Goal: Task Accomplishment & Management: Manage account settings

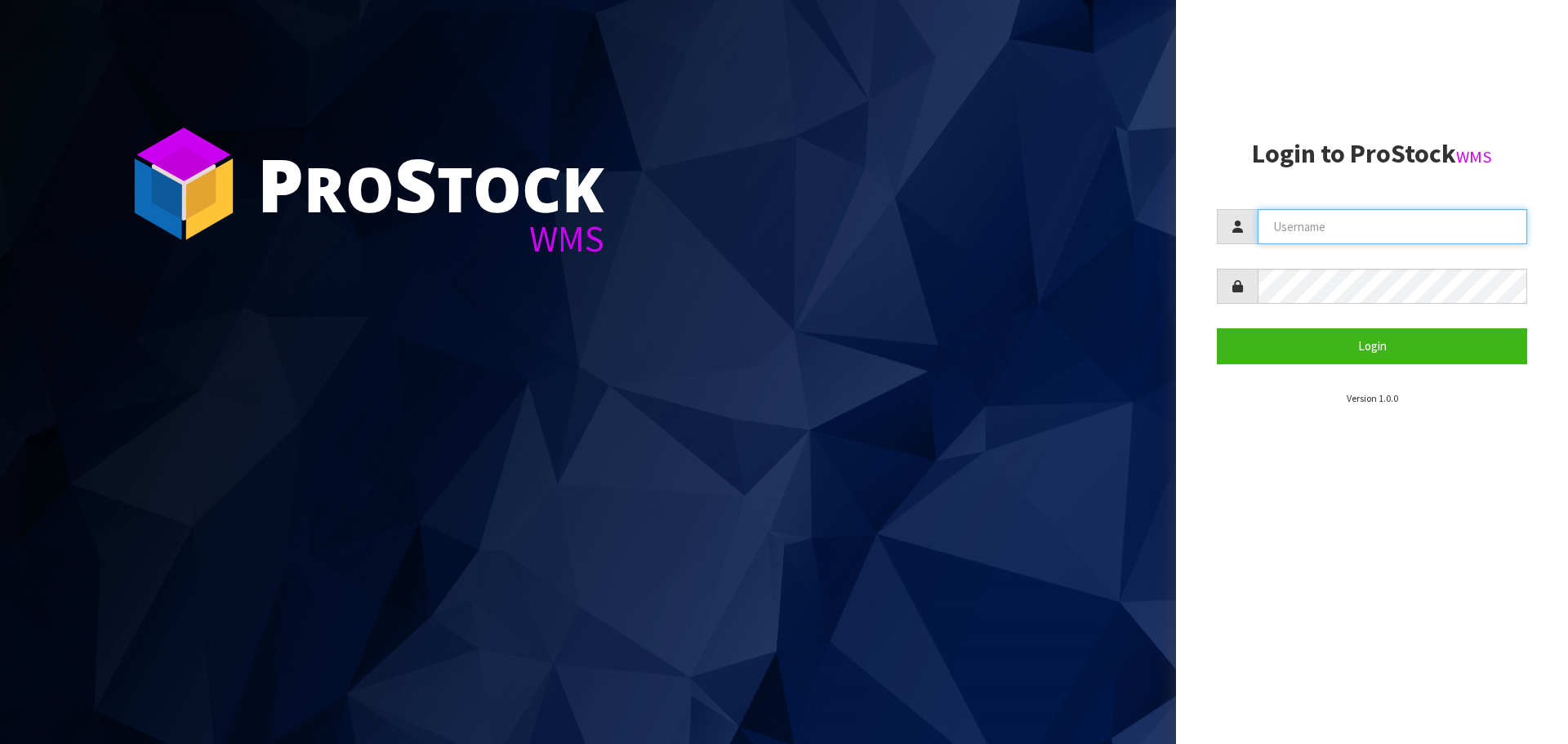
click at [1365, 231] on input "text" at bounding box center [1392, 227] width 270 height 35
type input "[EMAIL_ADDRESS][DOMAIN_NAME]"
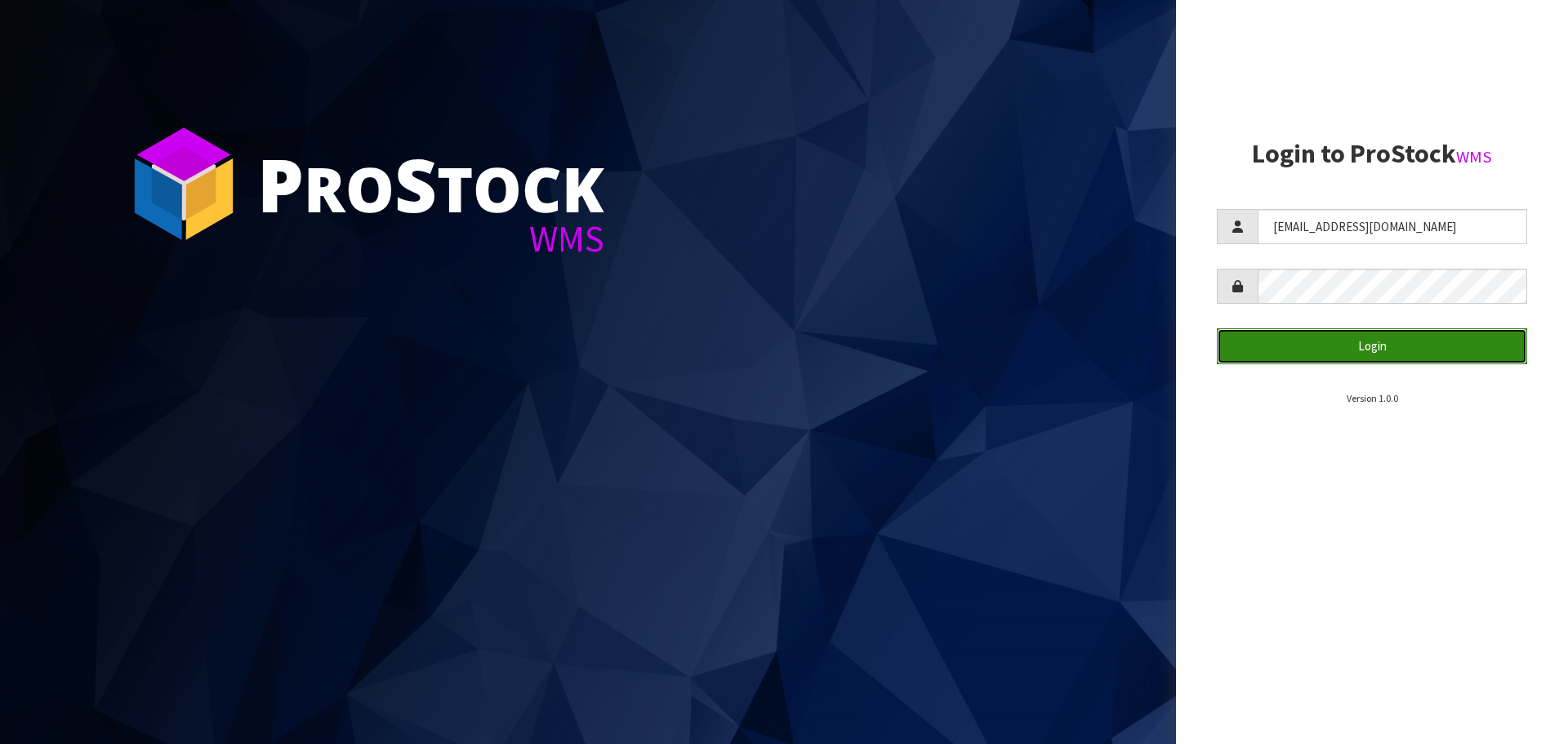
click at [1243, 344] on button "Login" at bounding box center [1372, 346] width 310 height 35
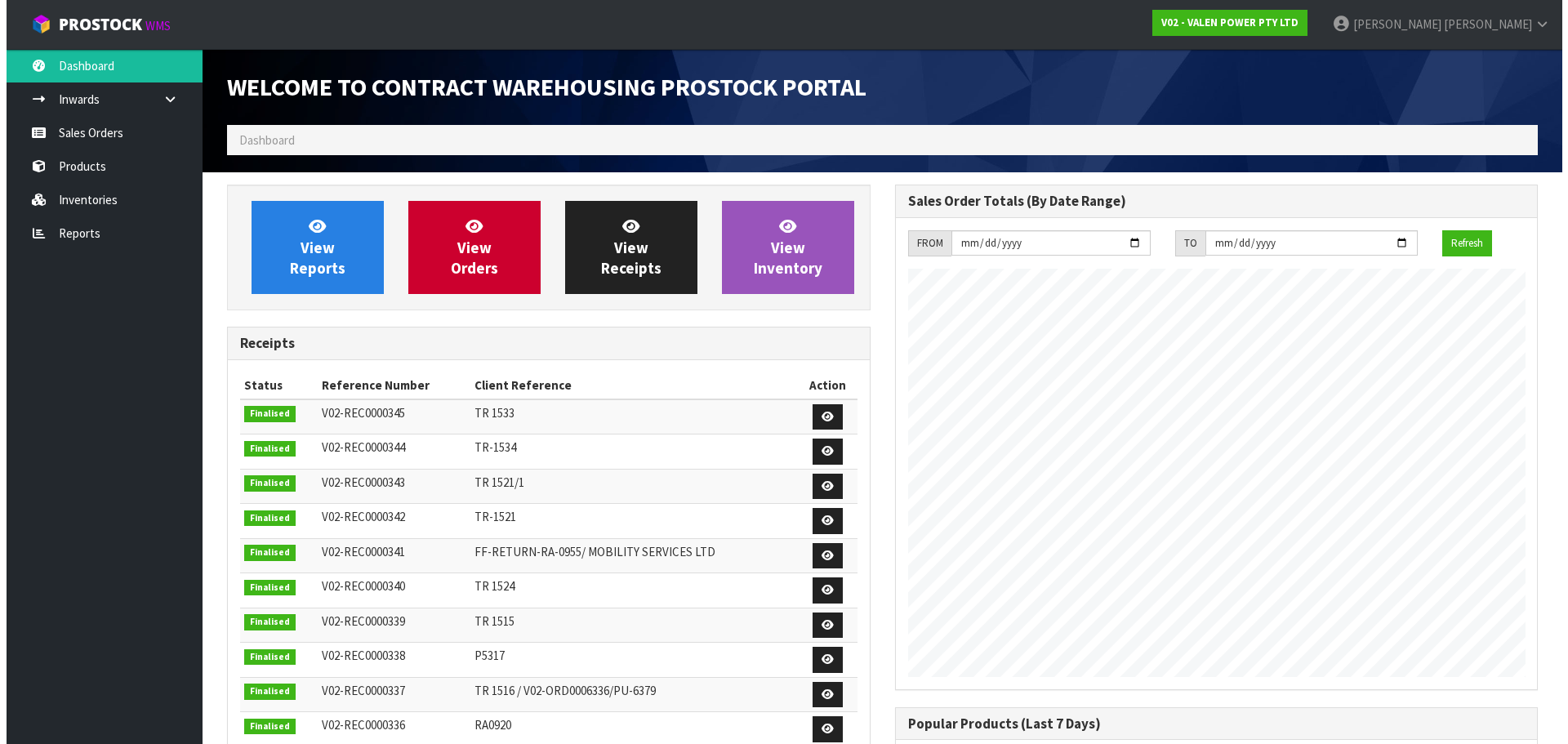
scroll to position [942, 667]
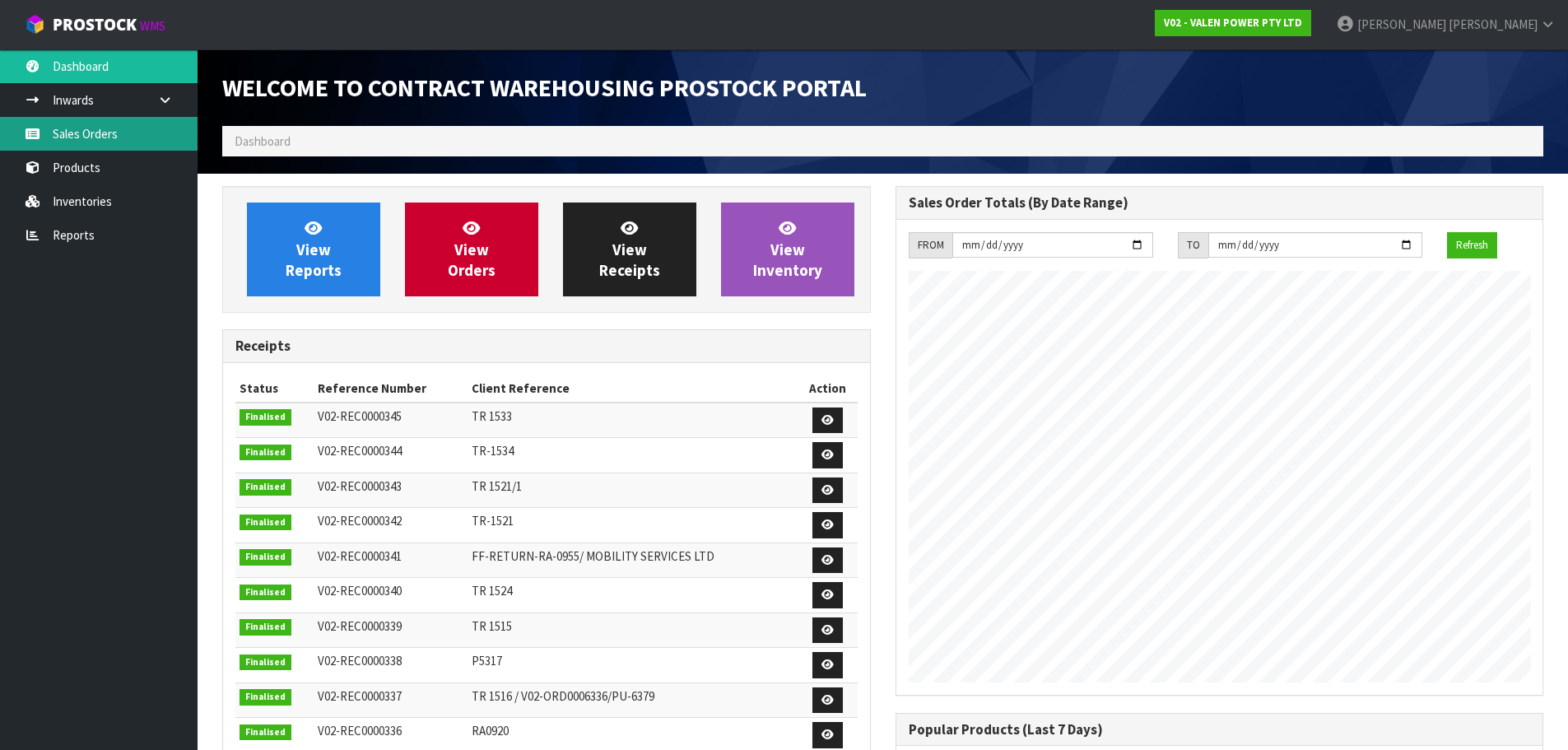
drag, startPoint x: 106, startPoint y: 133, endPoint x: 127, endPoint y: 139, distance: 21.8
click at [106, 133] on link "Sales Orders" at bounding box center [99, 133] width 198 height 34
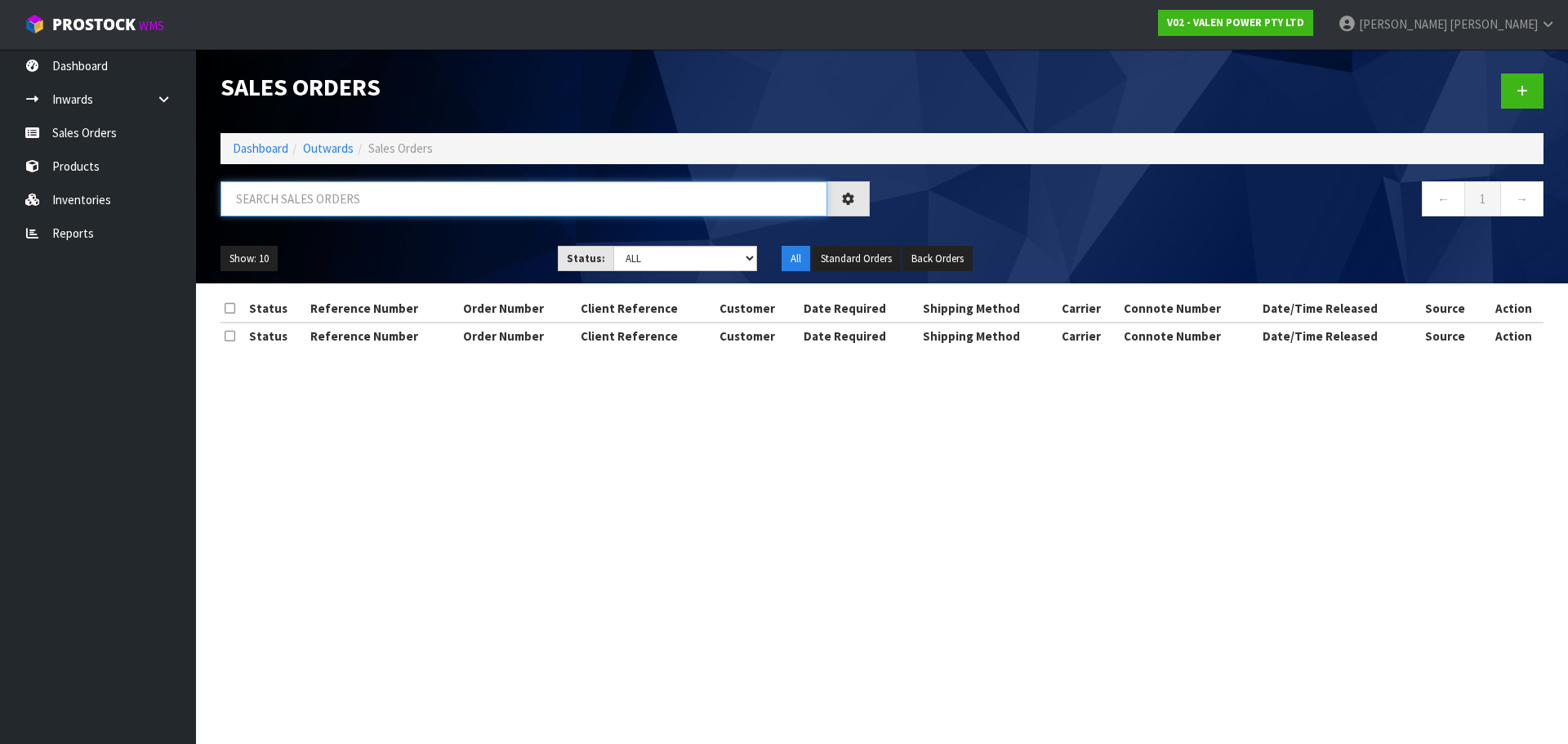
click at [276, 196] on input "text" at bounding box center [523, 199] width 606 height 35
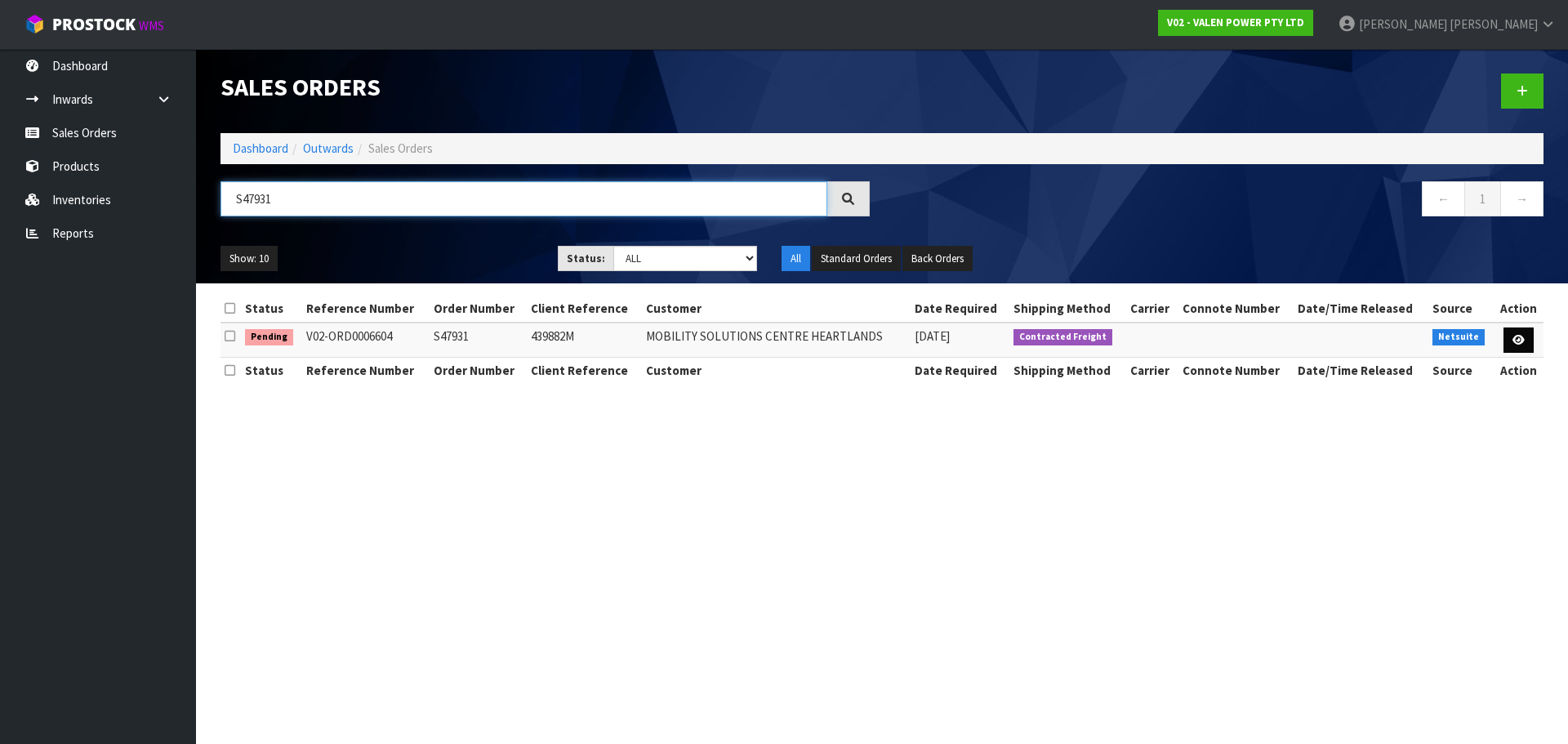
type input "S47931"
click at [1526, 340] on link at bounding box center [1518, 341] width 30 height 26
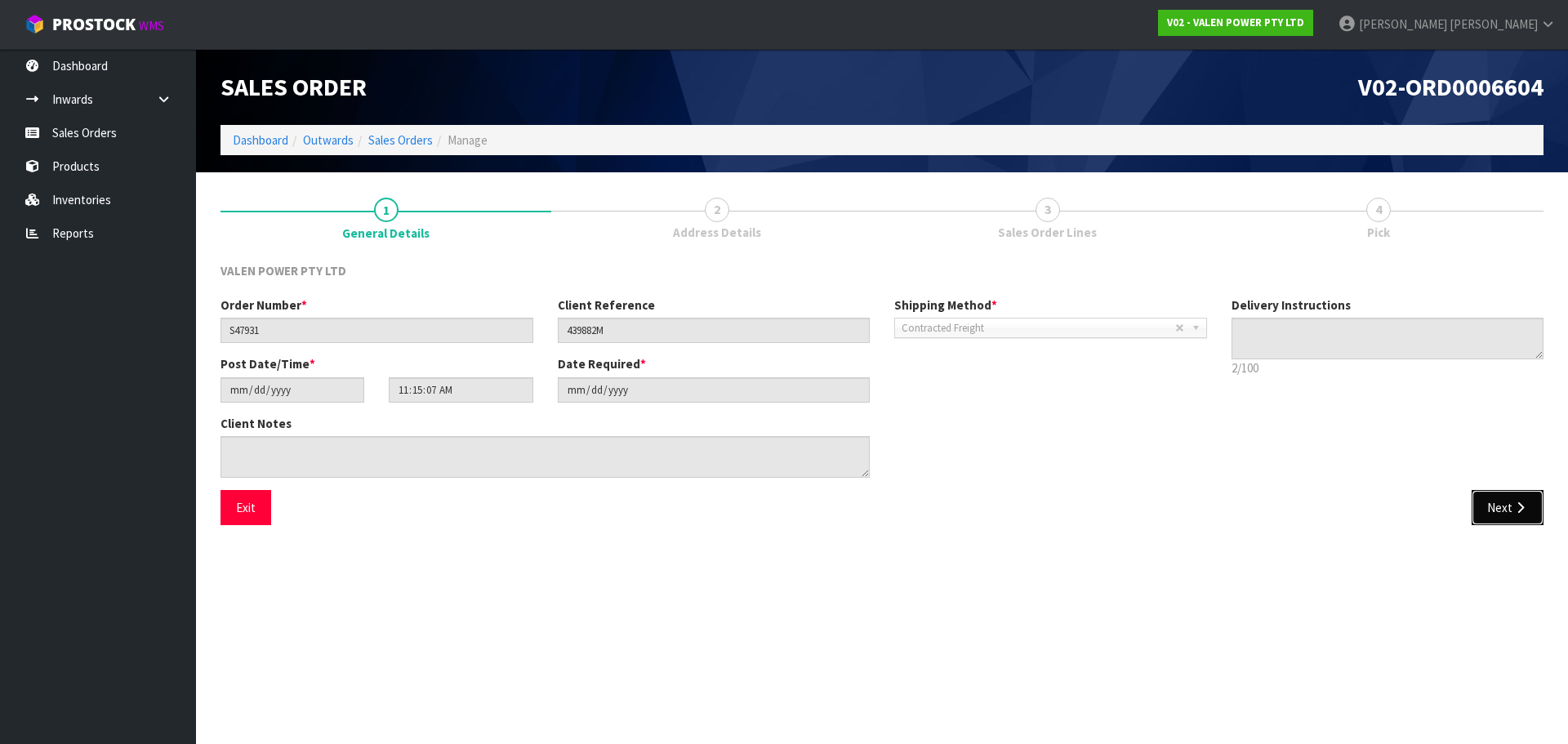
click at [1496, 516] on button "Next" at bounding box center [1507, 507] width 72 height 35
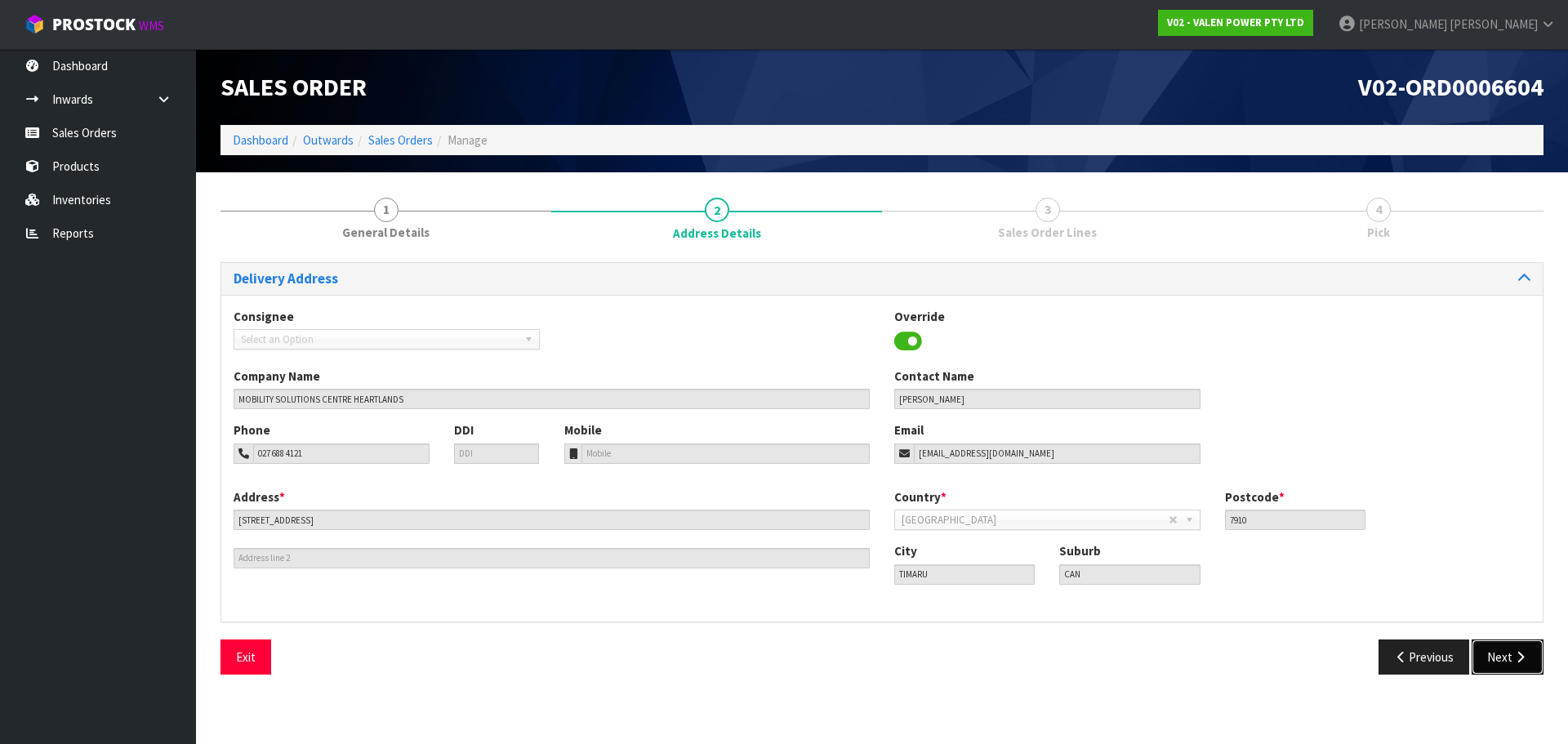
click at [1517, 663] on icon "button" at bounding box center [1520, 657] width 16 height 12
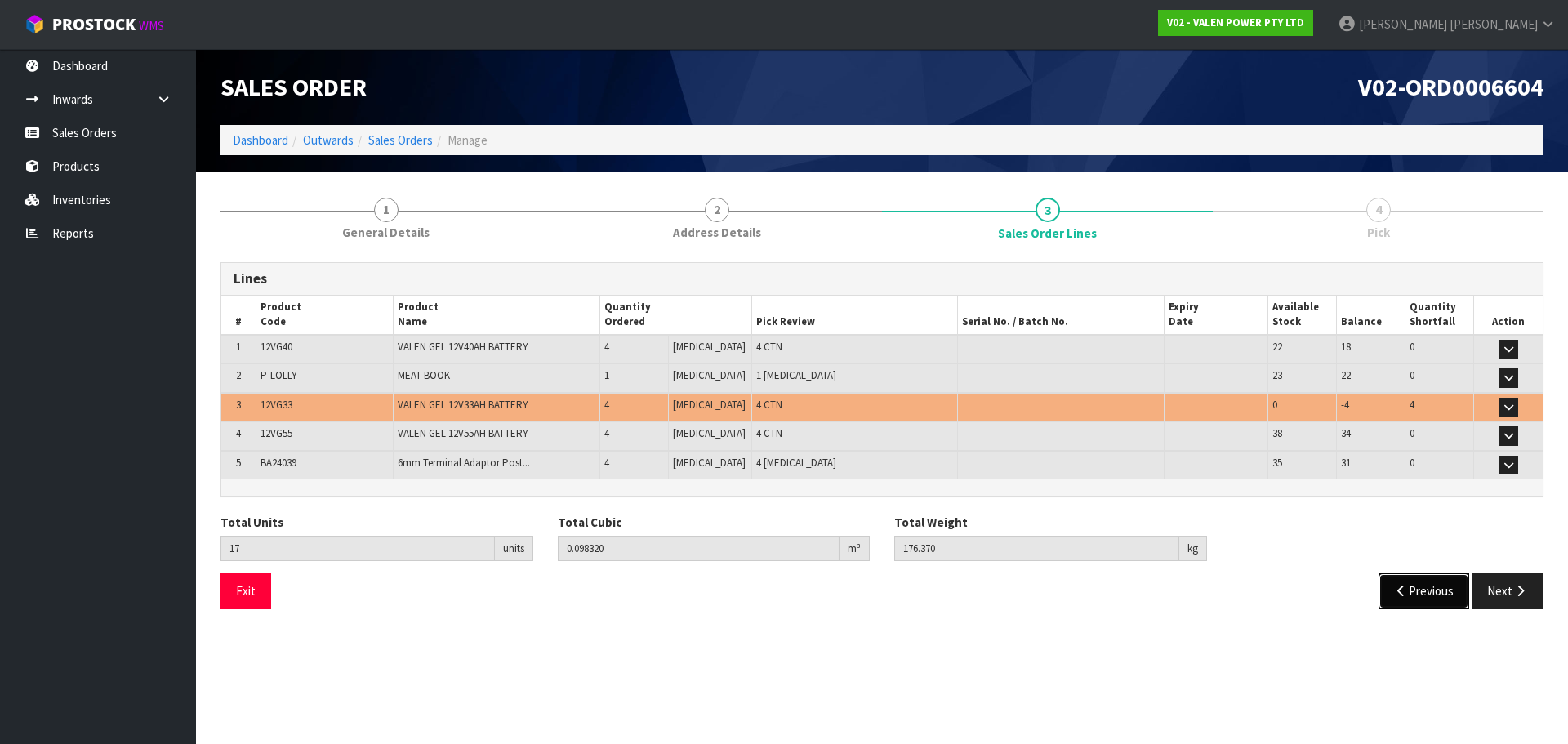
click at [1419, 594] on button "Previous" at bounding box center [1424, 591] width 92 height 35
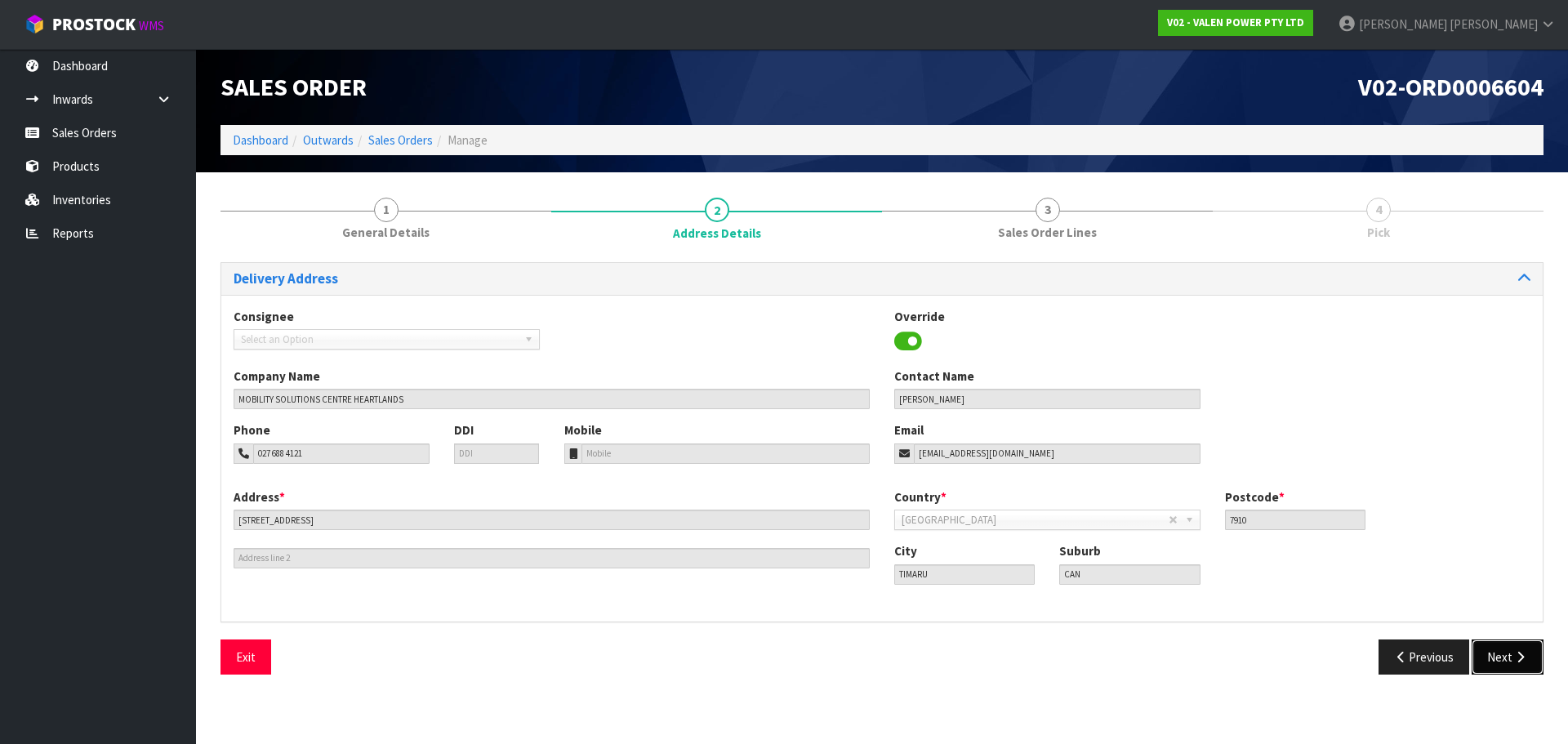
click at [1509, 651] on button "Next" at bounding box center [1507, 657] width 72 height 35
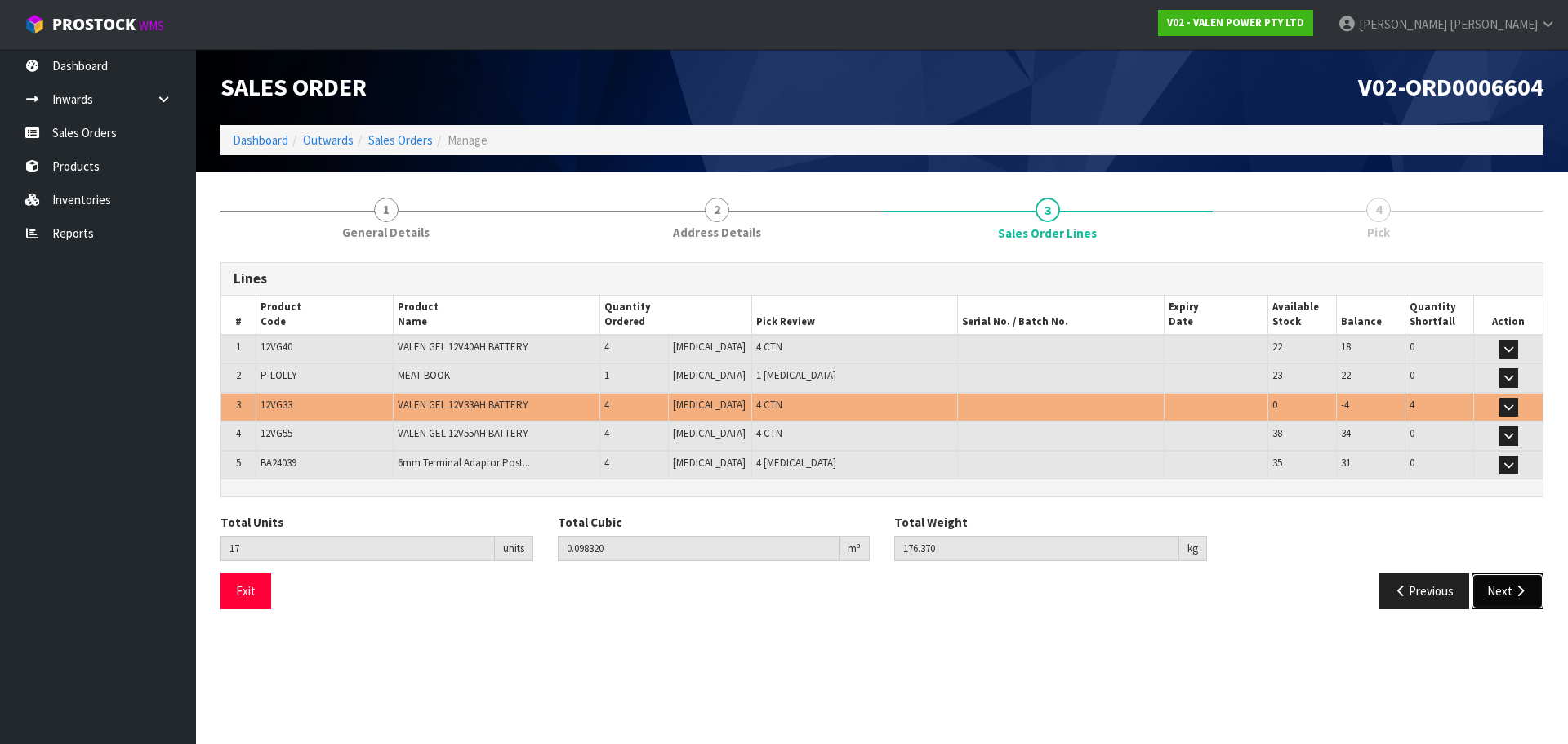
click at [1485, 600] on button "Next" at bounding box center [1507, 591] width 72 height 35
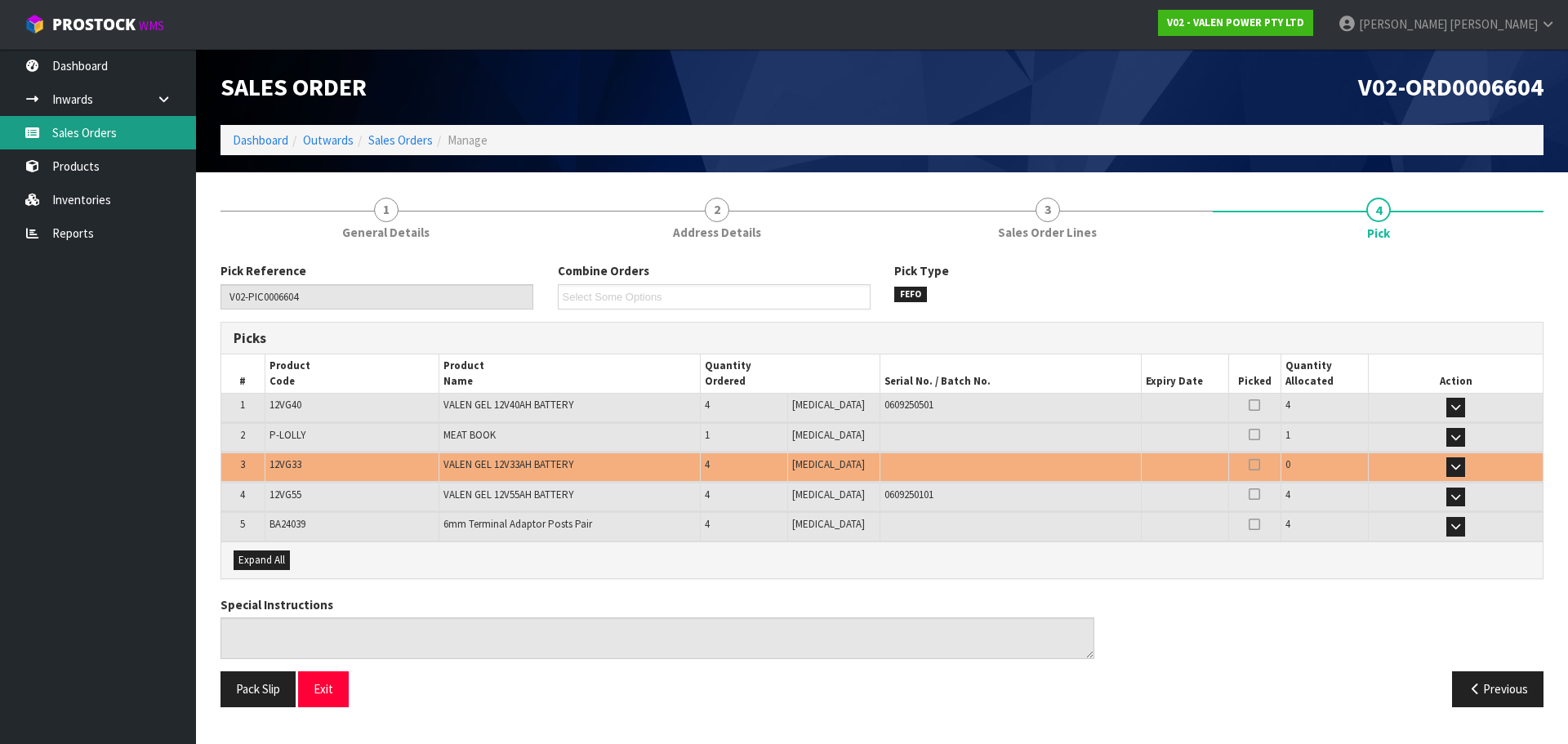
drag, startPoint x: 105, startPoint y: 122, endPoint x: 112, endPoint y: 139, distance: 18.4
click at [105, 122] on link "Sales Orders" at bounding box center [98, 132] width 196 height 34
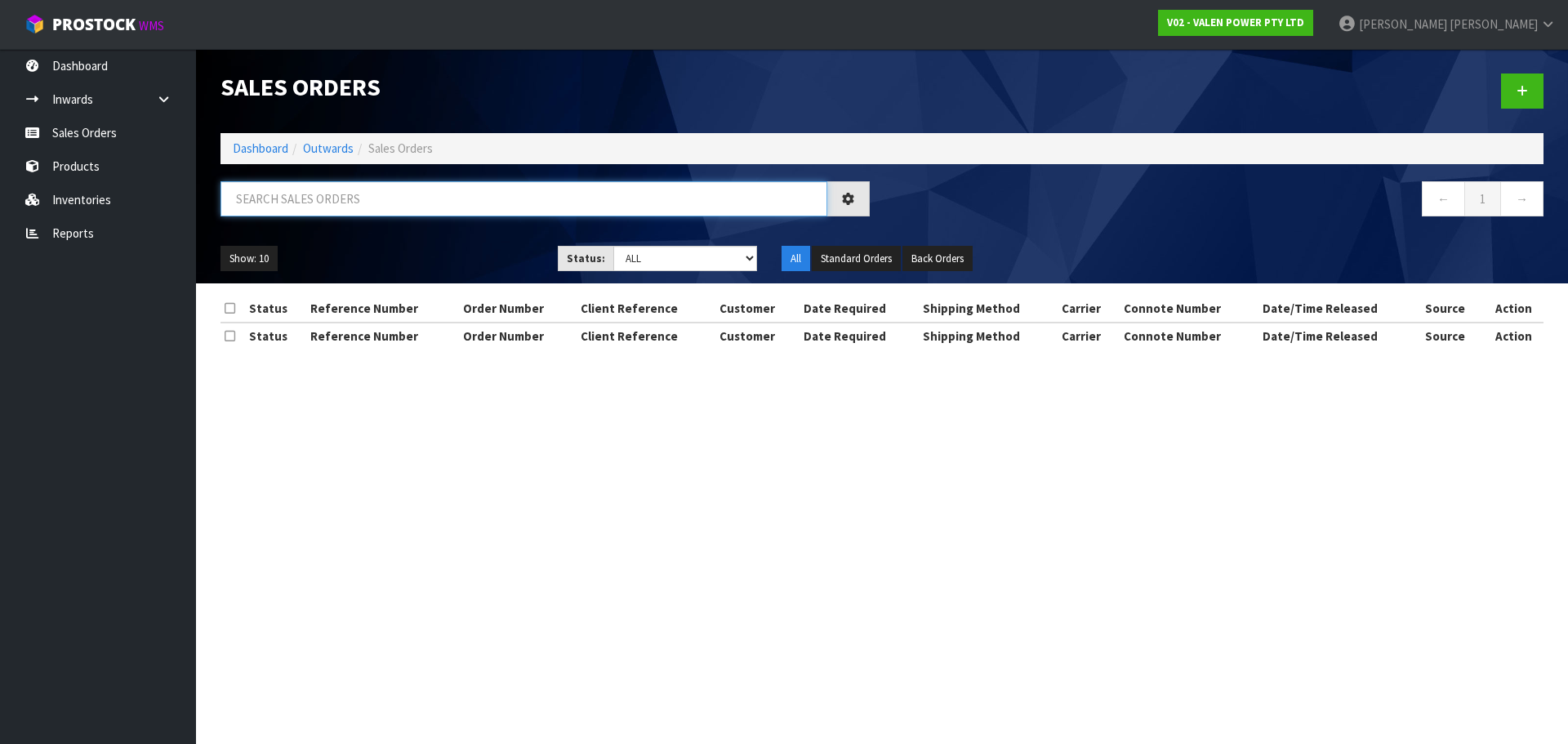
click at [298, 195] on input "text" at bounding box center [523, 199] width 606 height 35
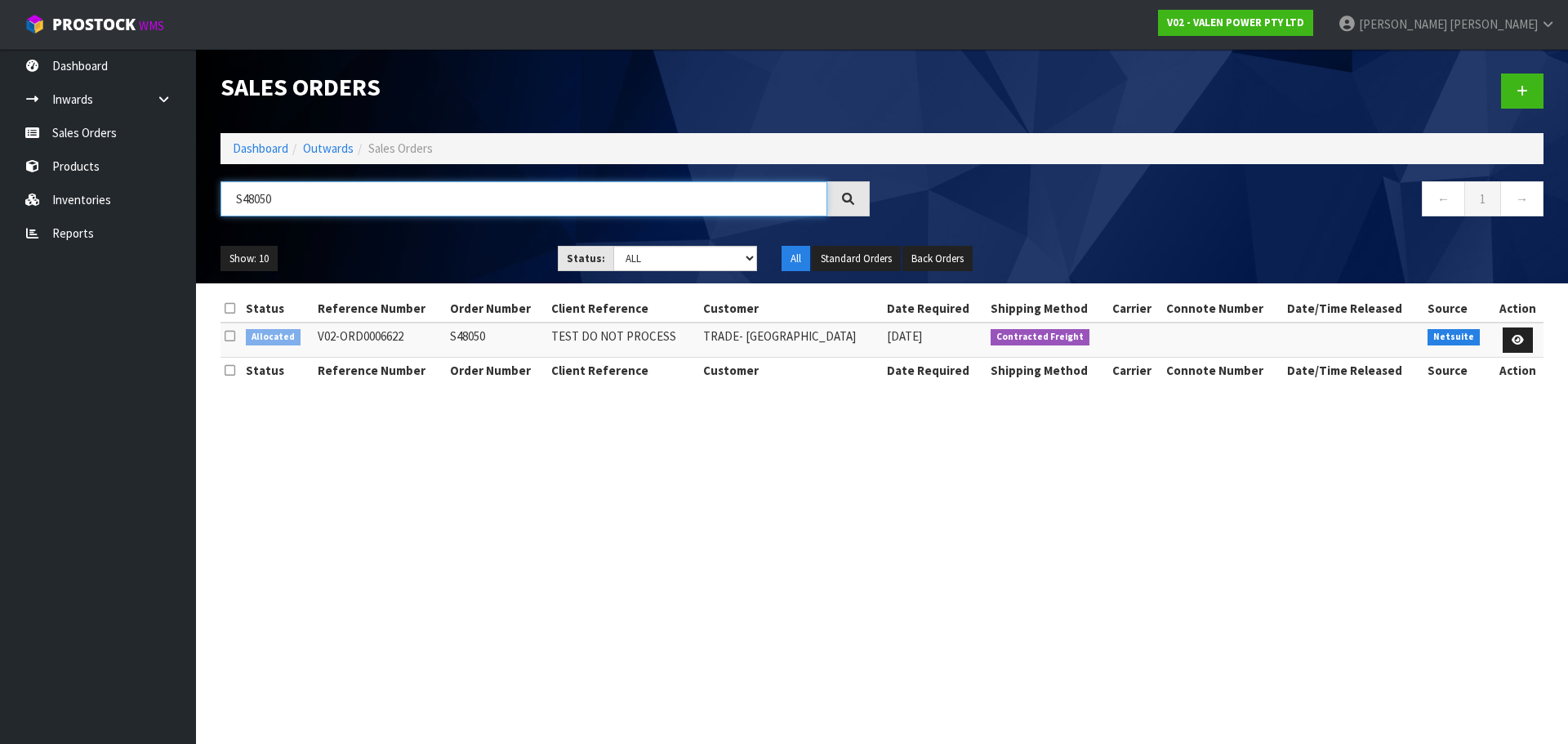
click at [280, 198] on input "S48050" at bounding box center [523, 199] width 606 height 35
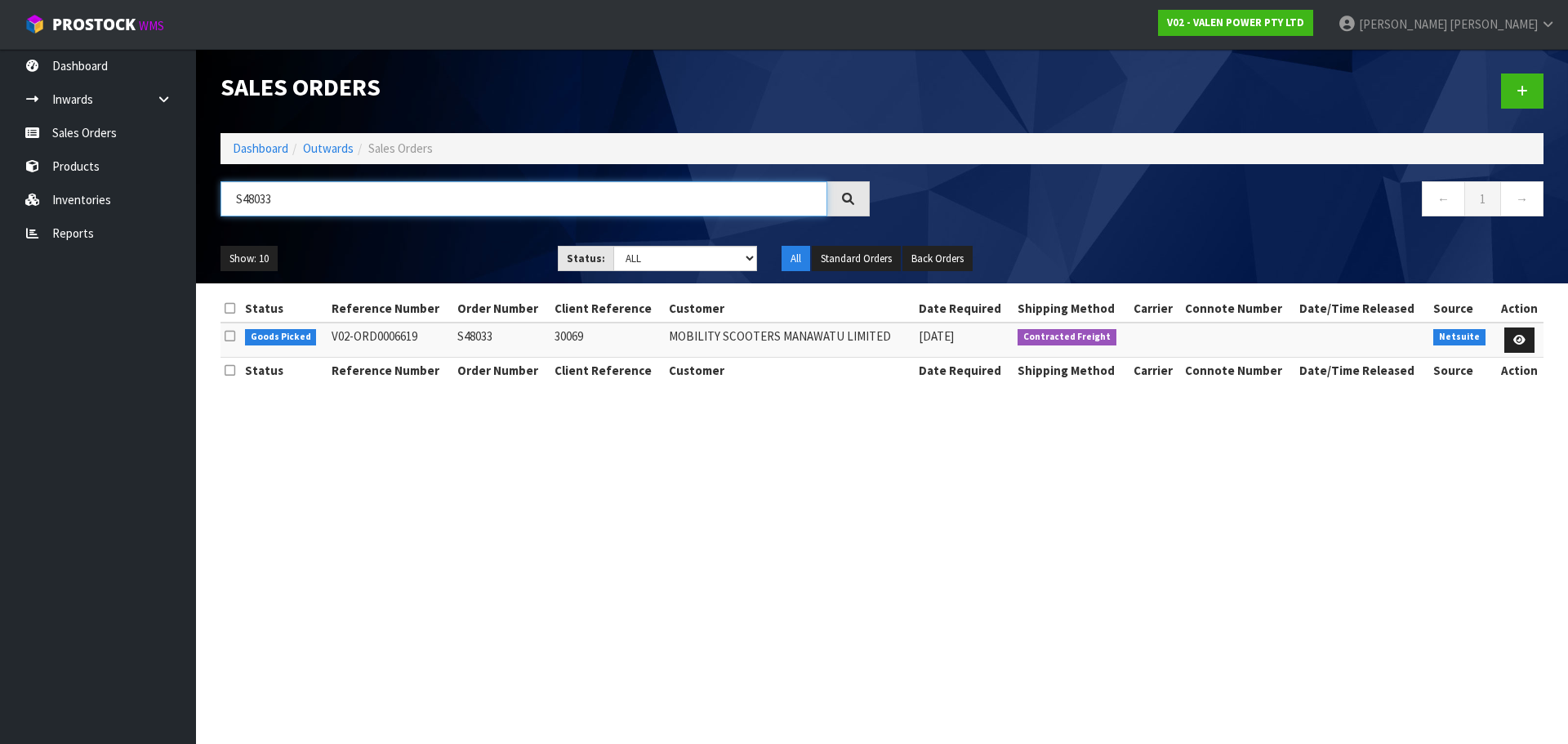
click at [278, 202] on input "S48033" at bounding box center [523, 199] width 606 height 35
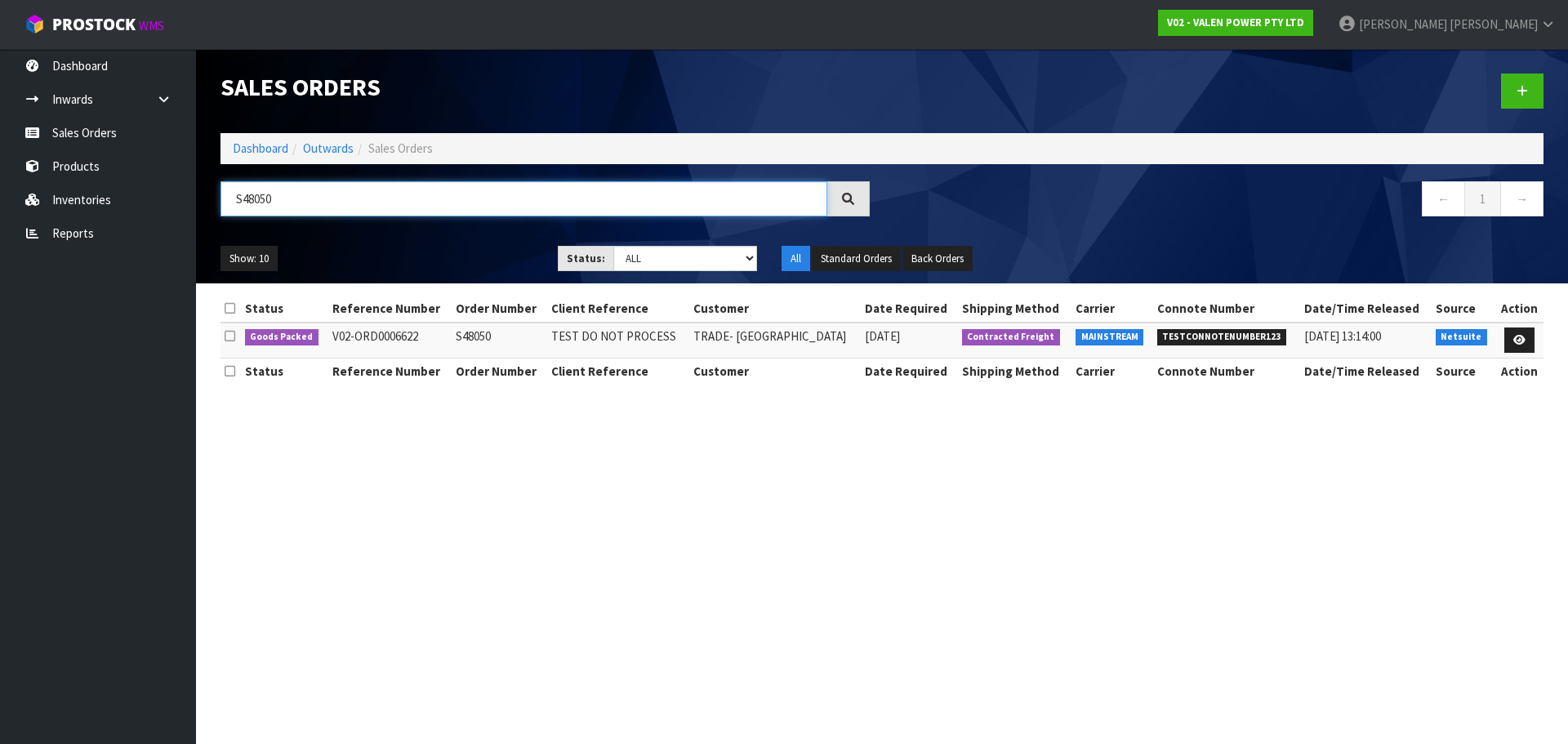
click at [307, 197] on input "S48050" at bounding box center [523, 199] width 606 height 35
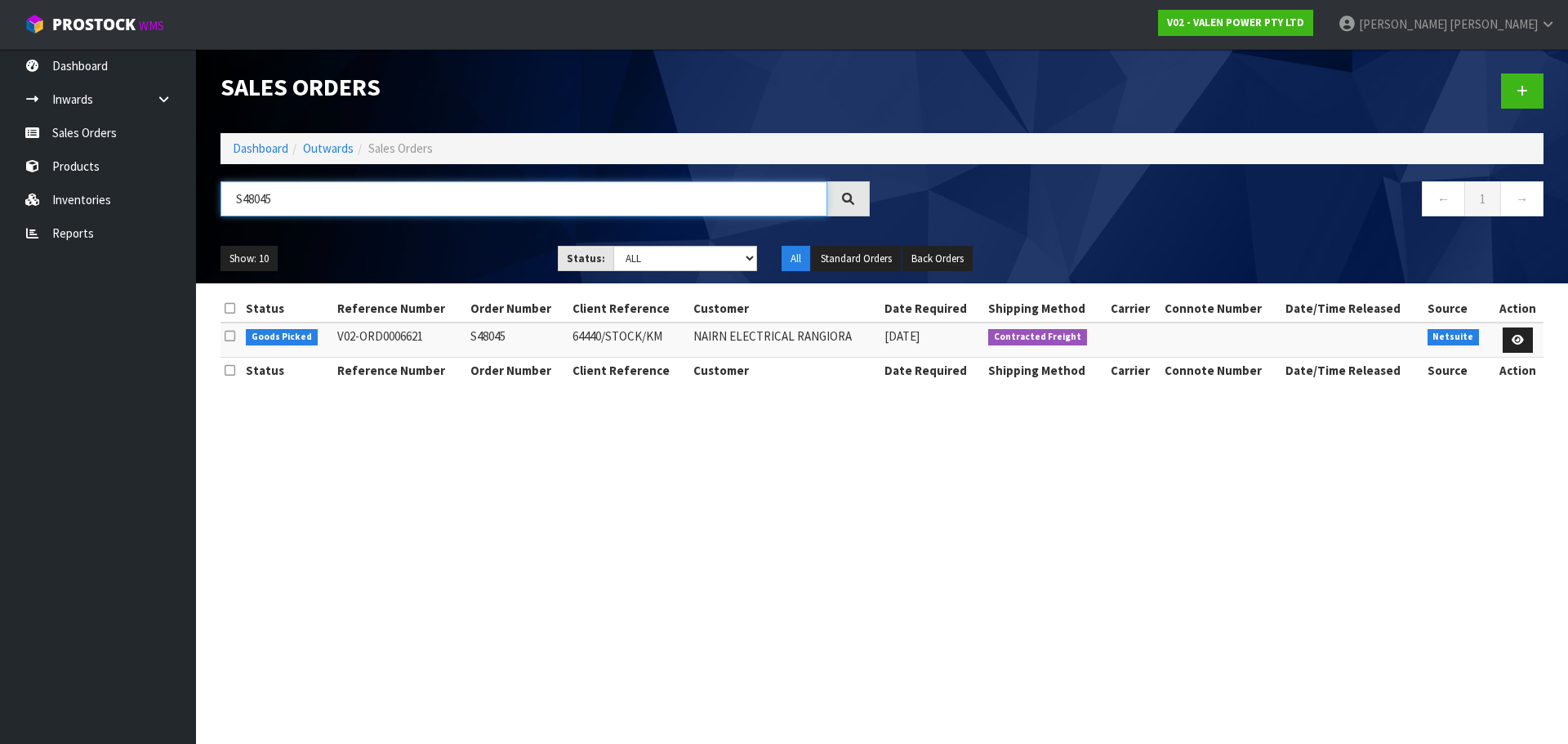
click at [432, 208] on input "S48045" at bounding box center [523, 199] width 606 height 35
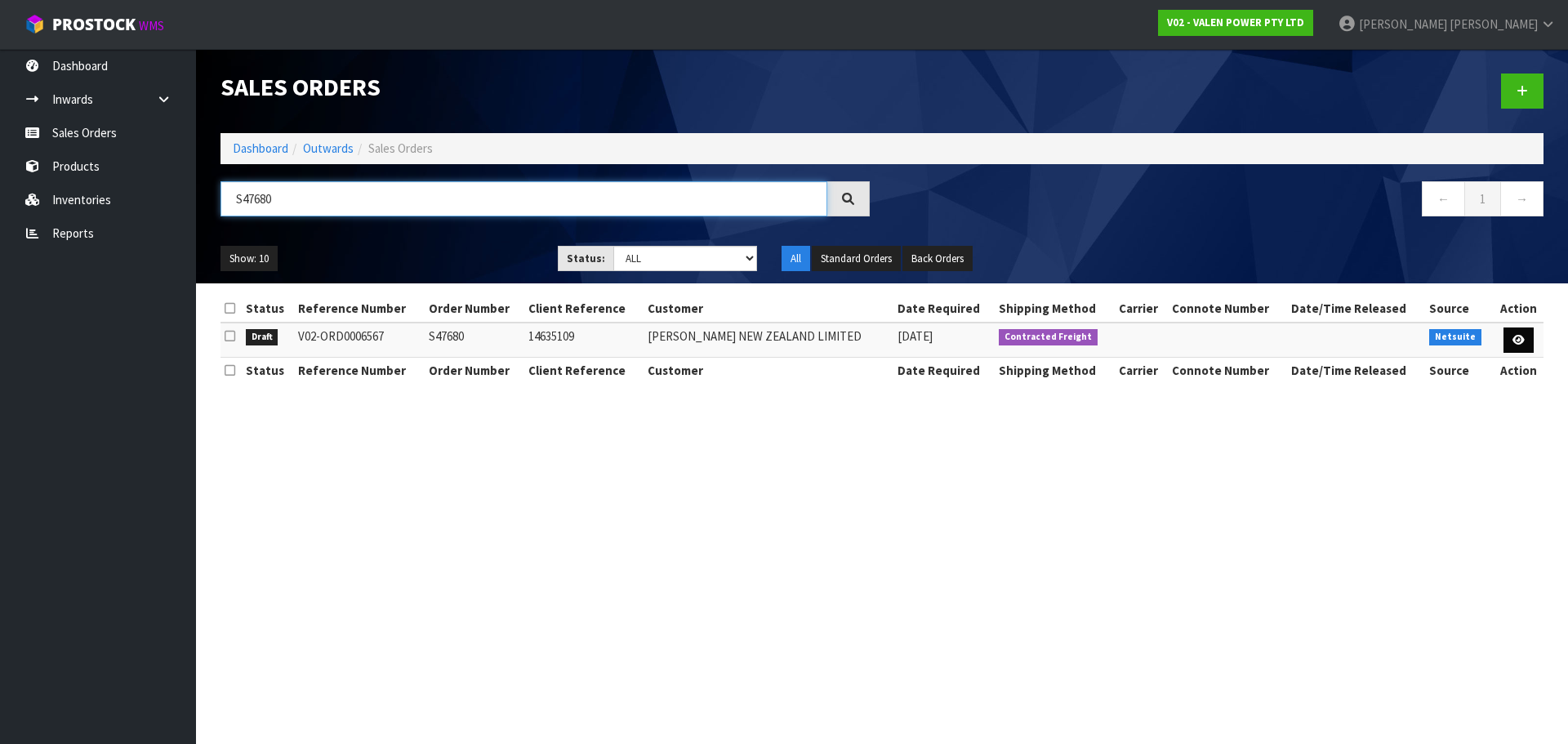
type input "S47680"
click at [1519, 335] on icon at bounding box center [1518, 340] width 12 height 10
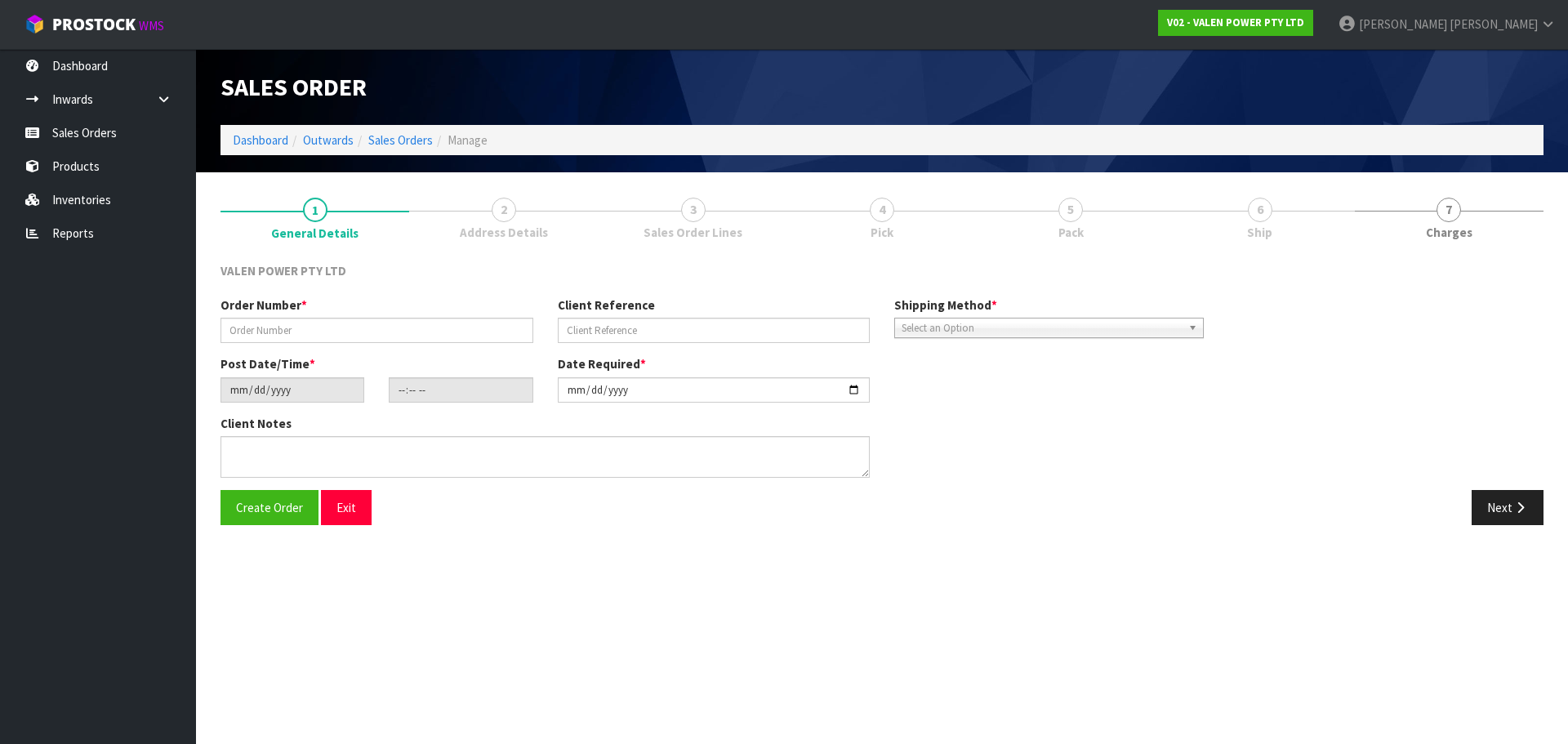
type input "S47680"
type input "14635109"
type input "[DATE]"
type input "18:15:08.000"
type input "[DATE]"
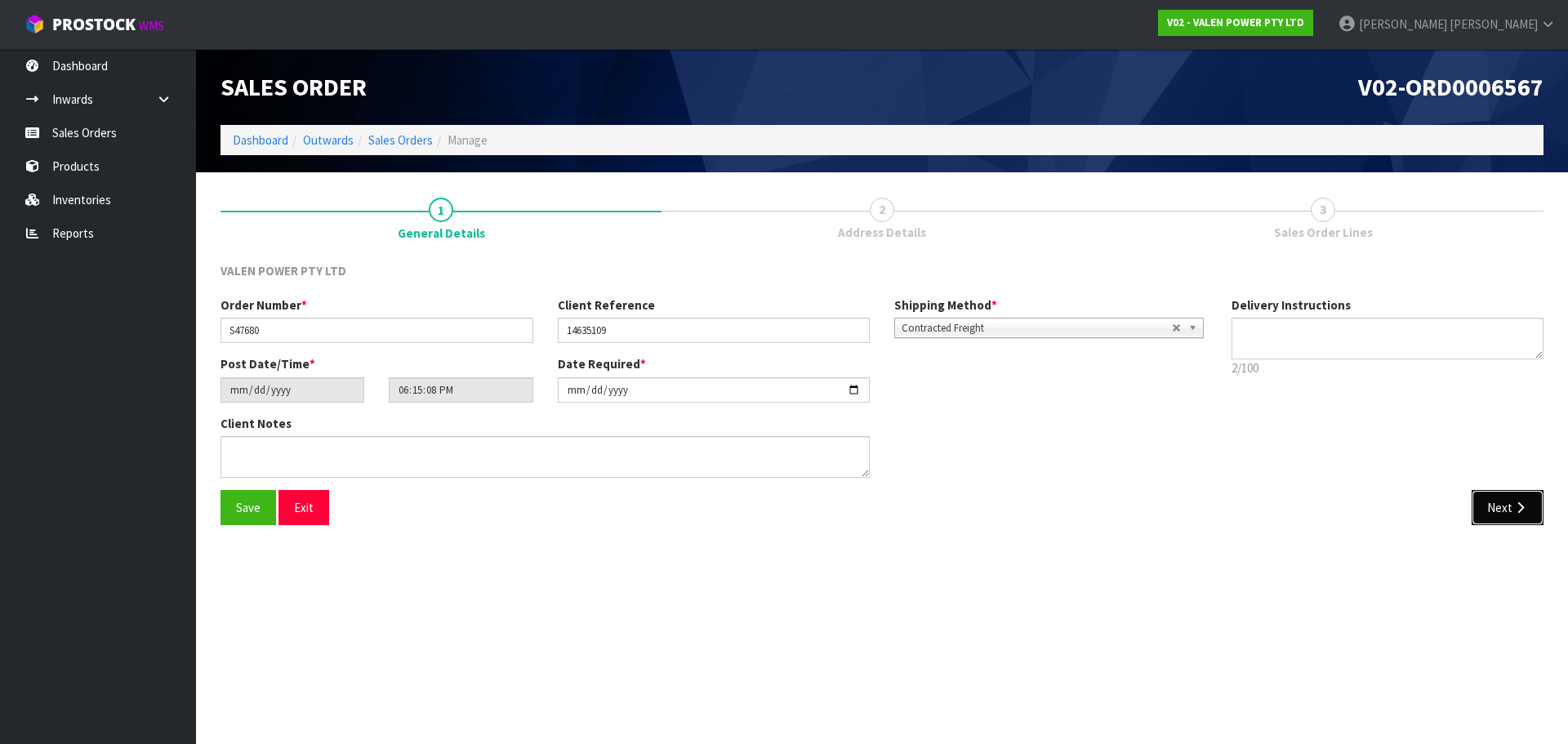
click at [1497, 513] on button "Next" at bounding box center [1507, 507] width 72 height 35
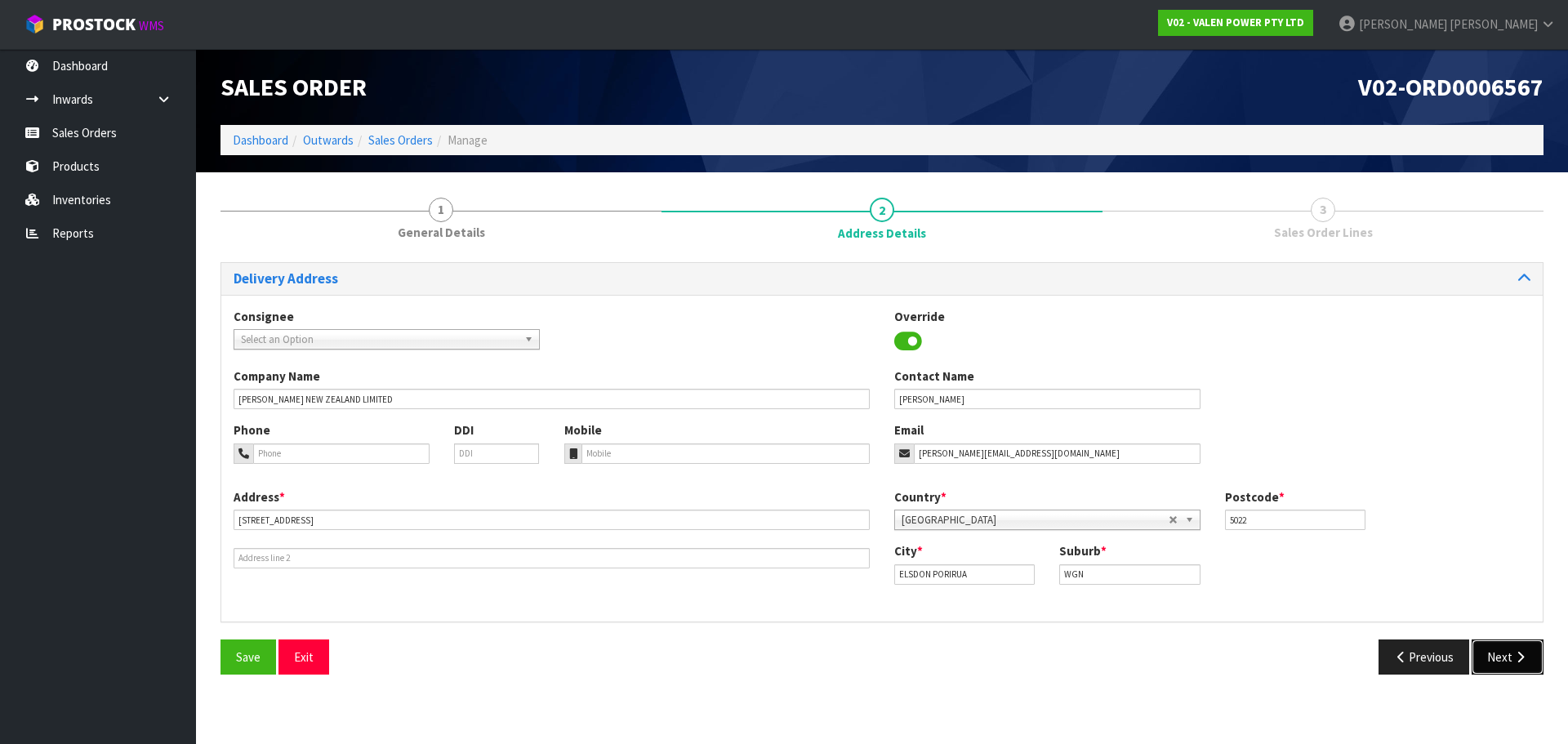
click at [1504, 653] on button "Next" at bounding box center [1507, 657] width 72 height 35
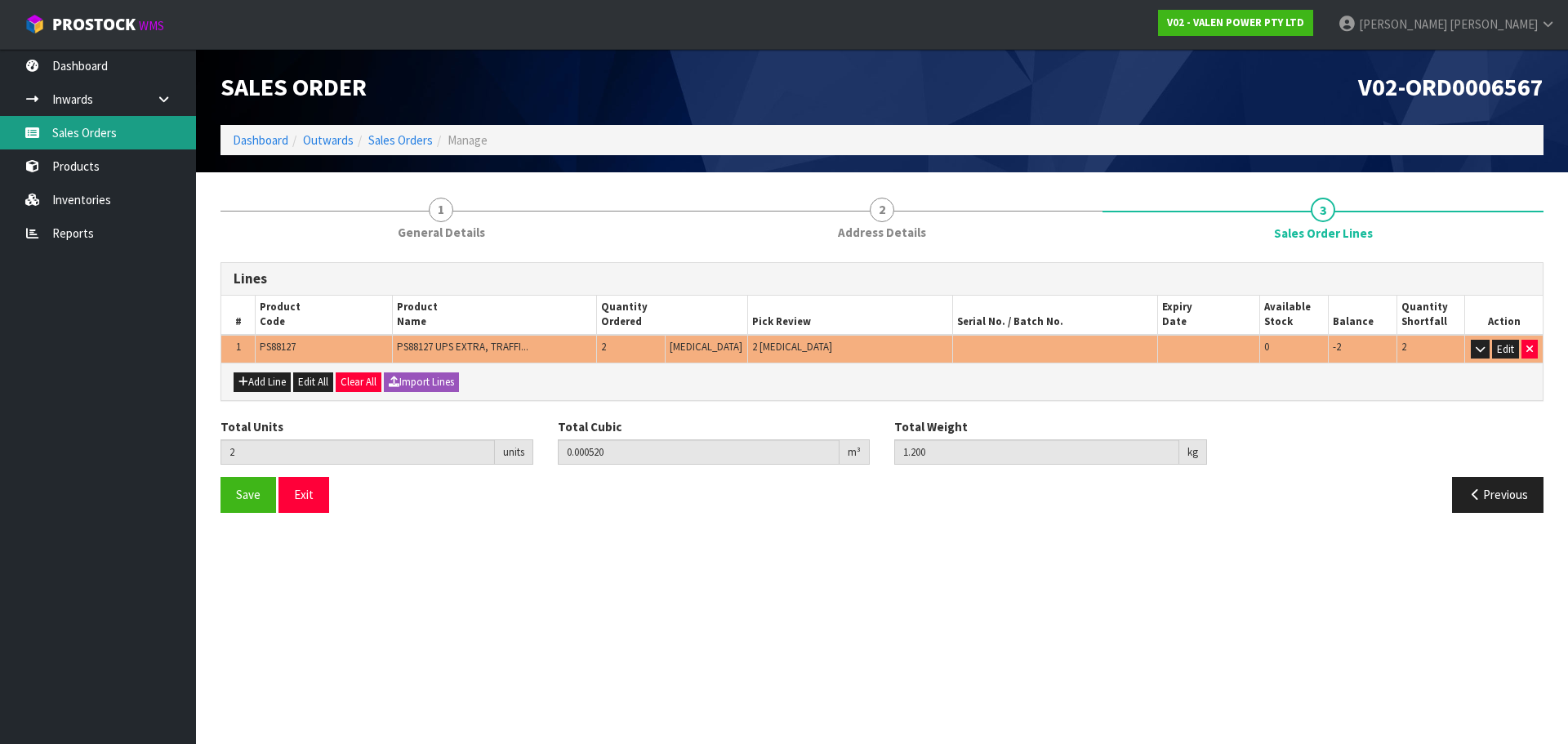
drag, startPoint x: 54, startPoint y: 129, endPoint x: 83, endPoint y: 147, distance: 34.1
click at [54, 129] on link "Sales Orders" at bounding box center [98, 132] width 196 height 34
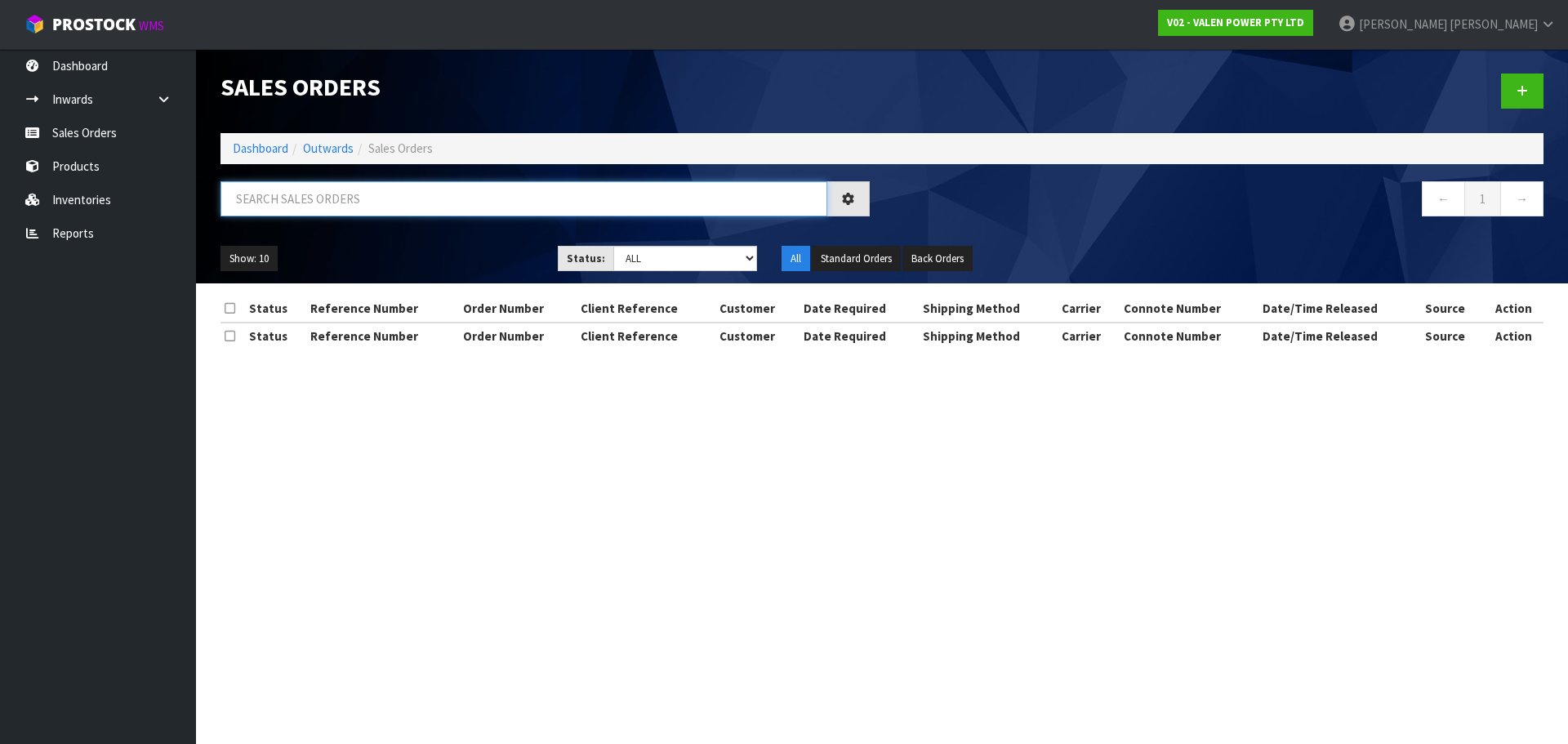
click at [278, 202] on input "text" at bounding box center [523, 199] width 606 height 35
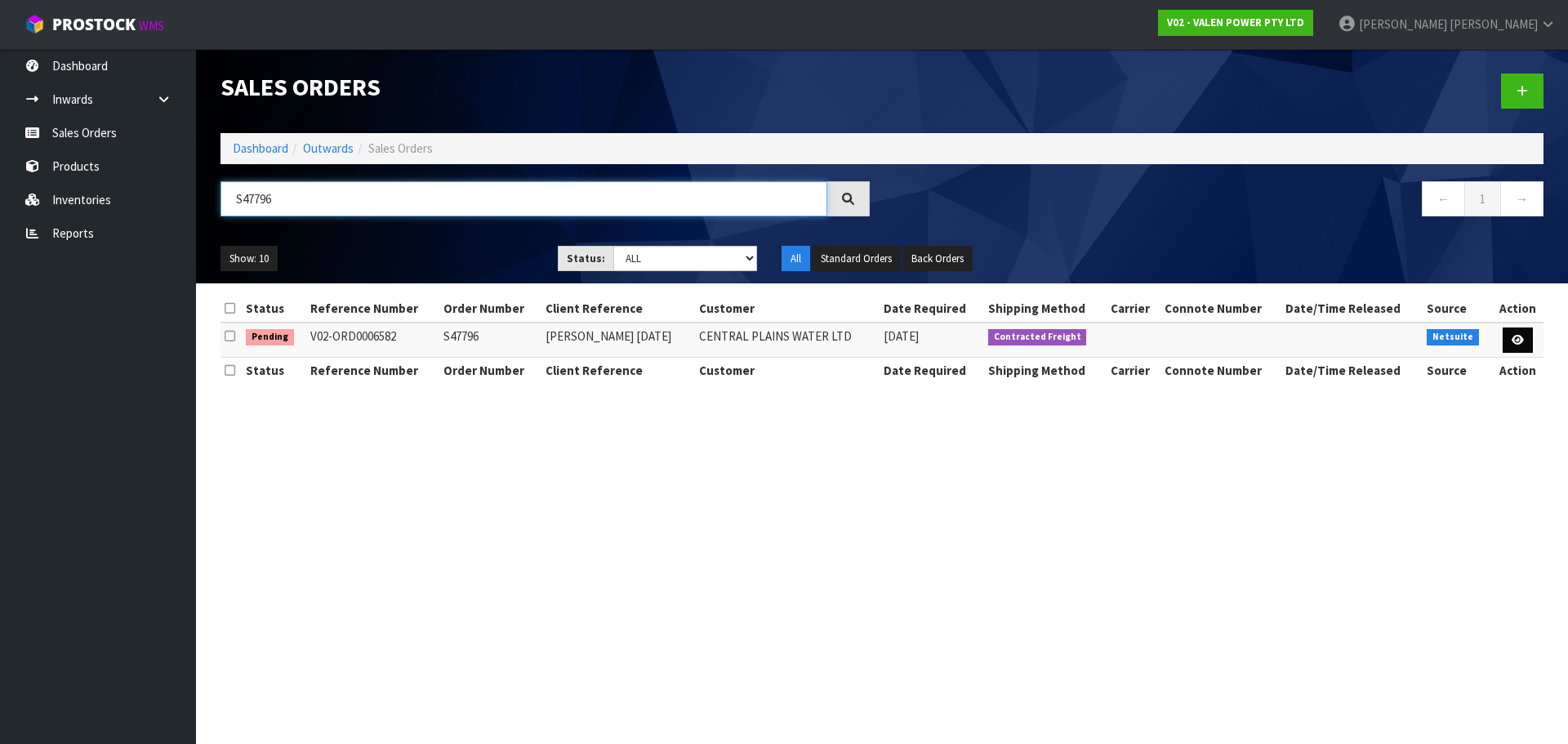
type input "S47796"
click at [1526, 339] on link at bounding box center [1517, 341] width 30 height 26
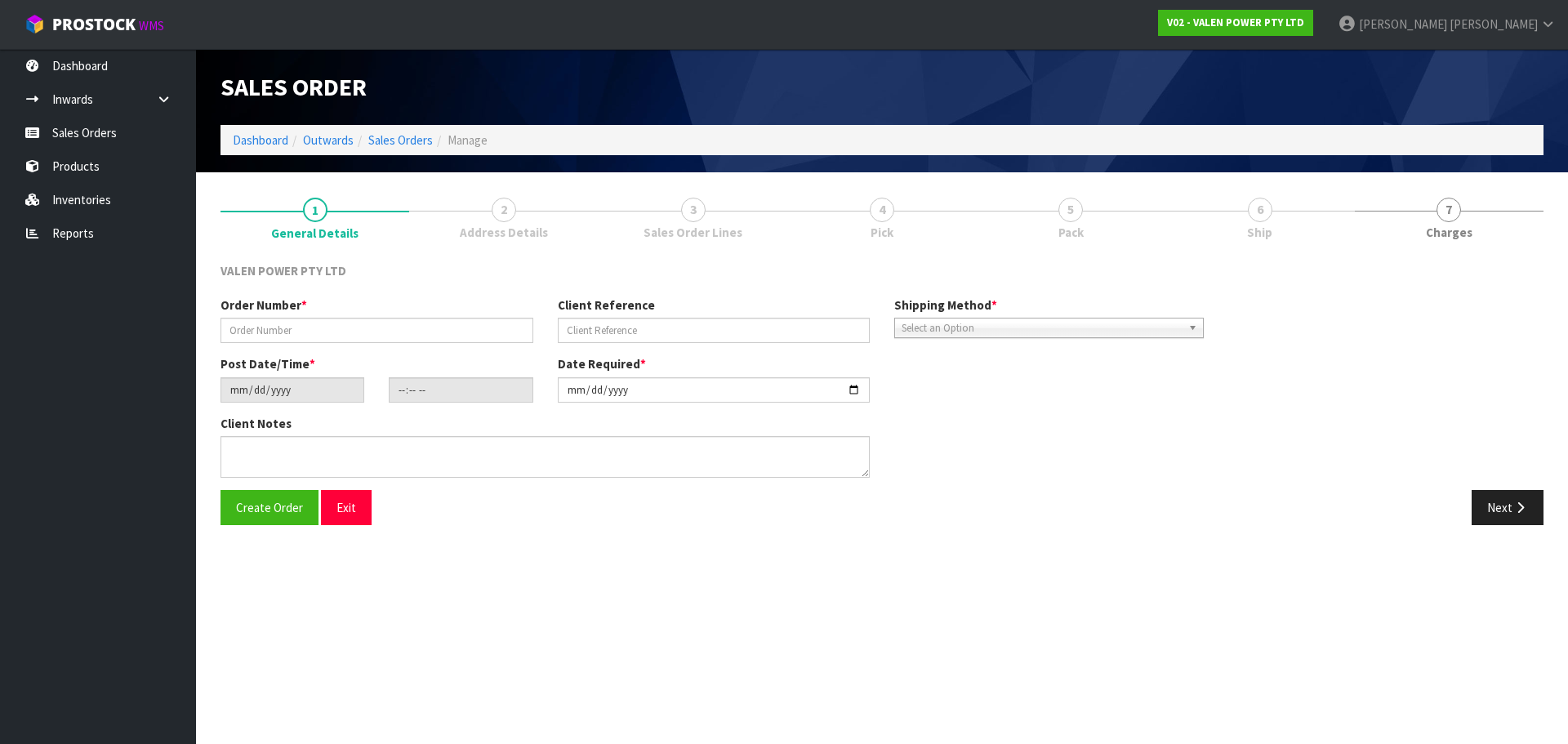
type input "S47796"
type input "[PERSON_NAME] [DATE]"
type input "[DATE]"
type input "15:15:09.000"
type input "[DATE]"
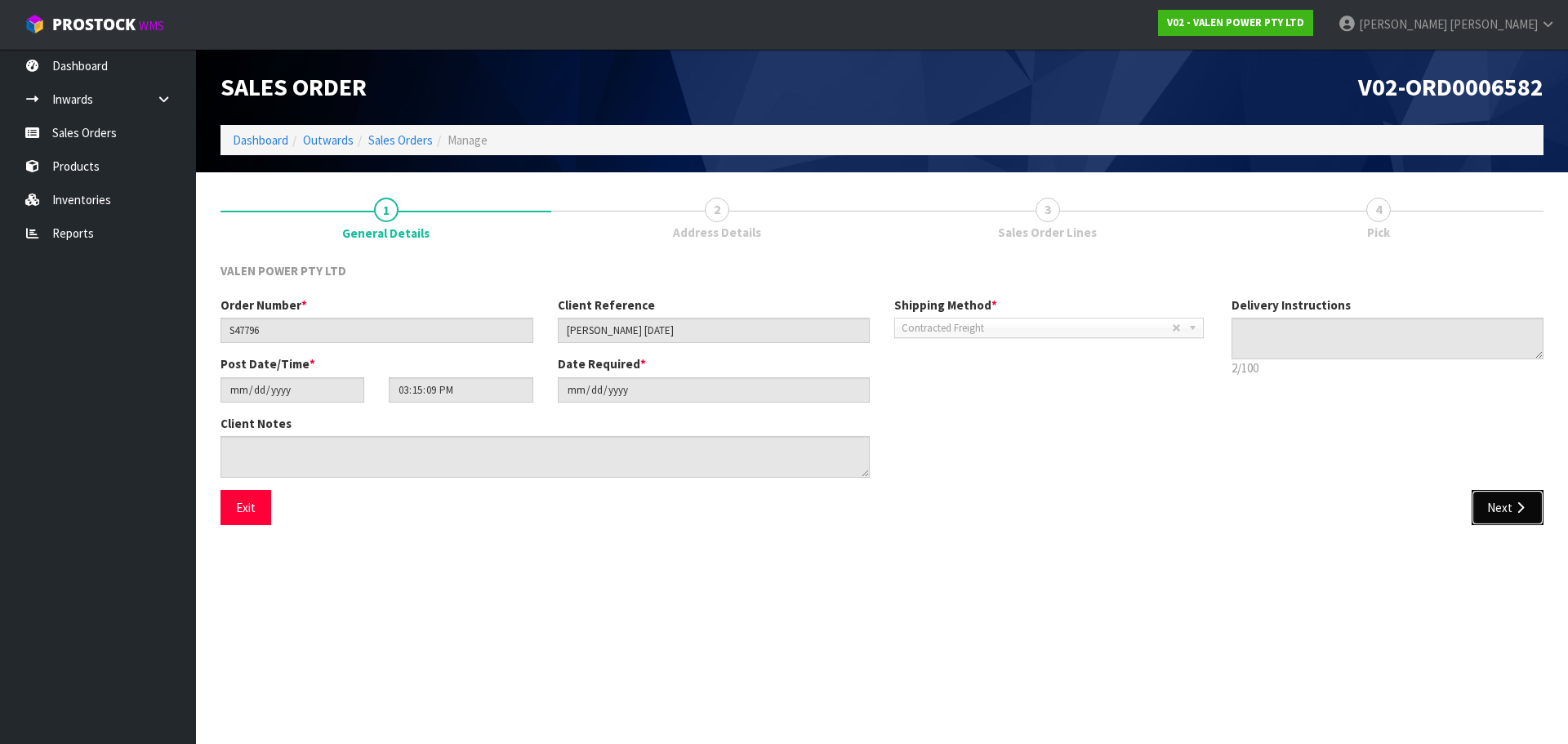
click at [1497, 504] on button "Next" at bounding box center [1507, 507] width 72 height 35
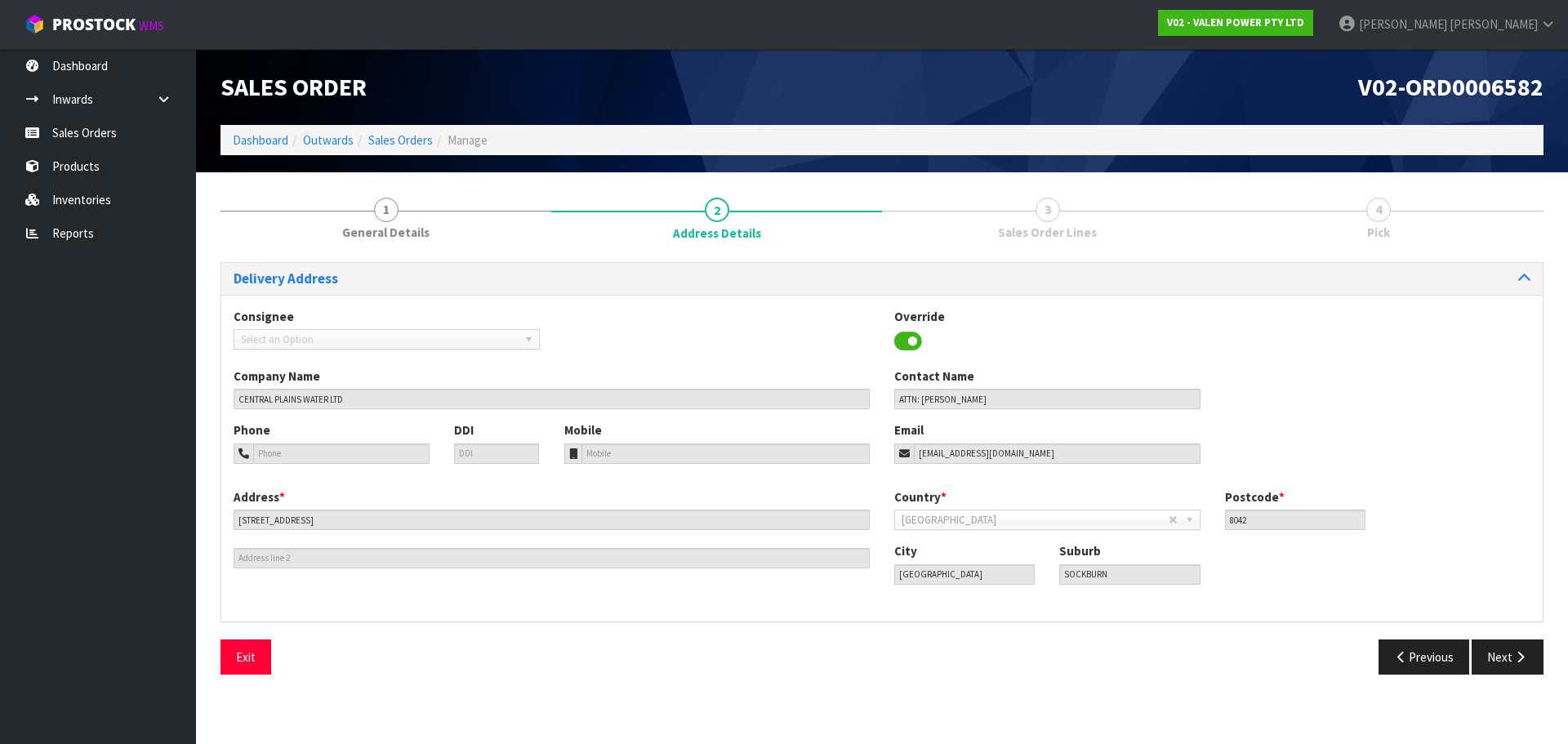
click at [1498, 504] on div "Country * [GEOGRAPHIC_DATA] [GEOGRAPHIC_DATA] [GEOGRAPHIC_DATA] [GEOGRAPHIC_DAT…" at bounding box center [1213, 516] width 661 height 54
click at [1511, 645] on button "Next" at bounding box center [1507, 657] width 72 height 35
